Goal: Transaction & Acquisition: Download file/media

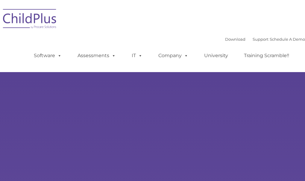
select select "MEDIUM"
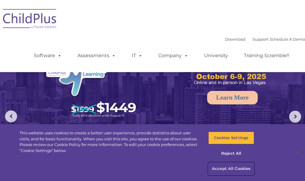
click at [227, 169] on button "Accept All Cookies" at bounding box center [231, 169] width 46 height 13
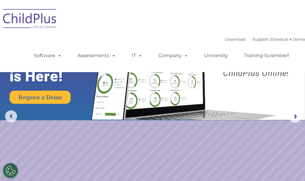
click at [39, 21] on img at bounding box center [30, 20] width 60 height 30
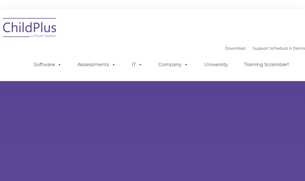
type input ""
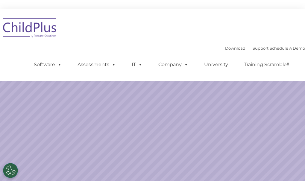
select select "MEDIUM"
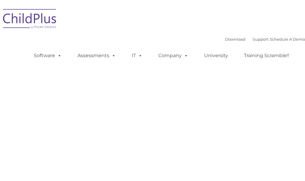
type input ""
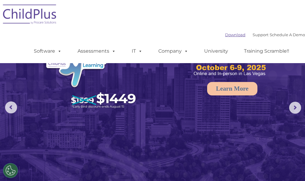
click at [225, 34] on link "Download" at bounding box center [235, 34] width 20 height 5
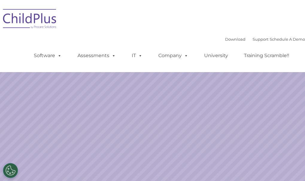
select select "MEDIUM"
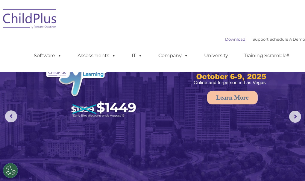
click at [225, 39] on link "Download" at bounding box center [235, 39] width 20 height 5
